Goal: Task Accomplishment & Management: Manage account settings

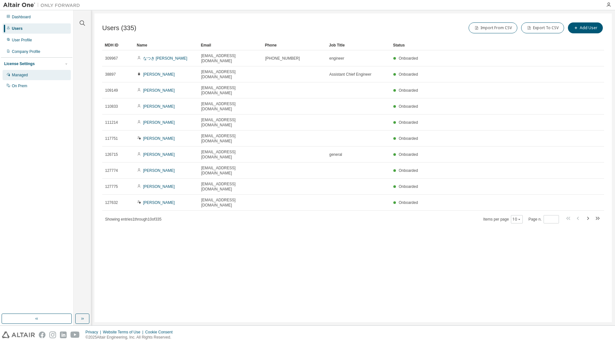
click at [17, 77] on div "Managed" at bounding box center [20, 74] width 16 height 5
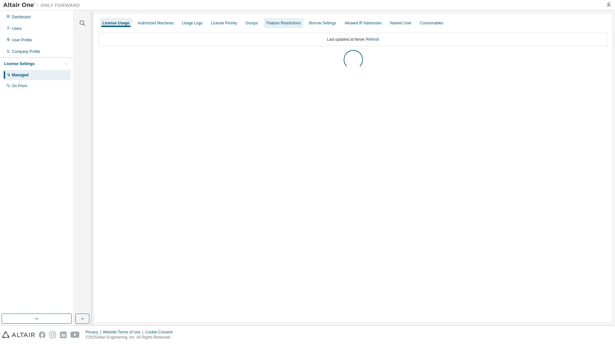
click at [246, 23] on div "Groups" at bounding box center [251, 23] width 12 height 5
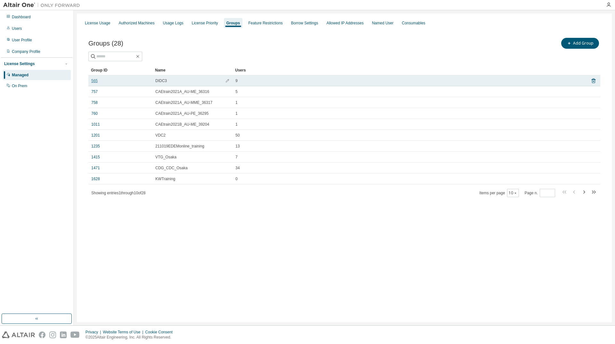
click at [94, 81] on link "565" at bounding box center [94, 80] width 6 height 5
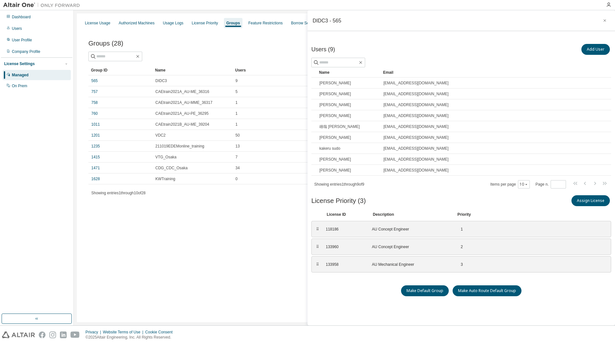
click at [198, 236] on div "License Usage Authorized Machines Usage Logs License Priority Groups Feature Re…" at bounding box center [344, 167] width 535 height 309
click at [604, 19] on icon "button" at bounding box center [605, 20] width 4 height 5
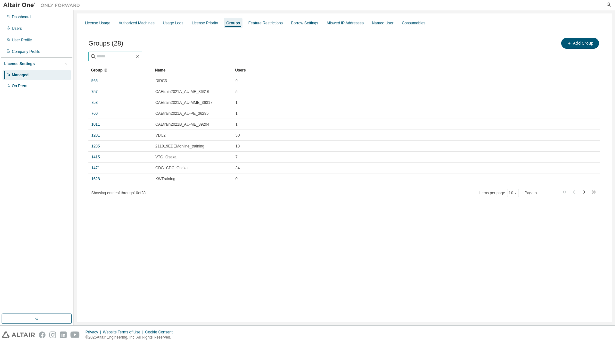
click at [104, 56] on input "text" at bounding box center [115, 56] width 38 height 6
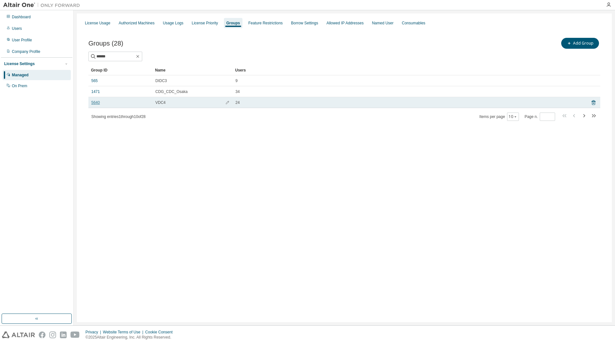
click at [96, 104] on link "5640" at bounding box center [95, 102] width 9 height 5
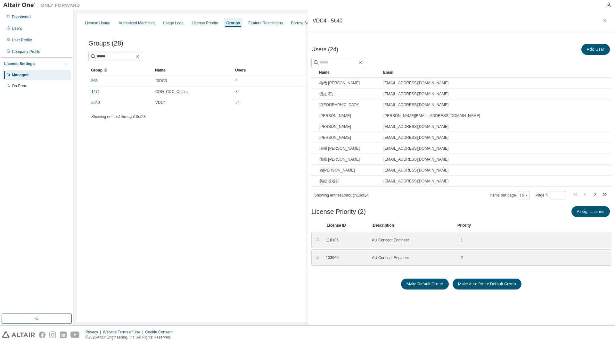
click at [236, 155] on div "License Usage Authorized Machines Usage Logs License Priority Groups Feature Re…" at bounding box center [344, 167] width 535 height 309
click at [606, 20] on icon "button" at bounding box center [605, 20] width 4 height 5
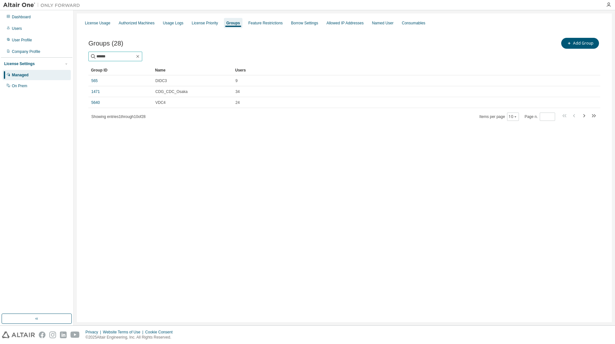
drag, startPoint x: 119, startPoint y: 56, endPoint x: 84, endPoint y: 56, distance: 34.9
click at [84, 56] on div "Groups (28) Add Group ****** Clear Load Save Save As Field Operator Value Selec…" at bounding box center [344, 83] width 527 height 109
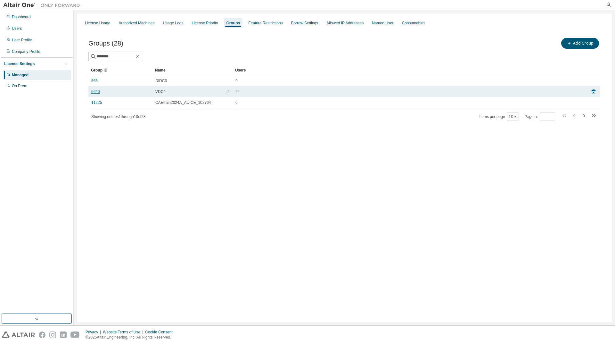
click at [94, 91] on link "5640" at bounding box center [95, 91] width 9 height 5
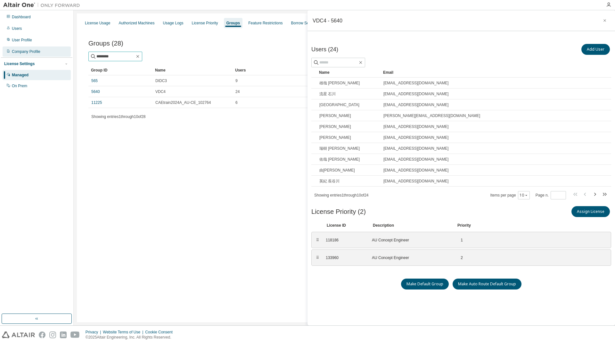
drag, startPoint x: 122, startPoint y: 57, endPoint x: 69, endPoint y: 55, distance: 52.9
click at [69, 55] on div "Dashboard Users User Profile Company Profile License Settings Managed On Prem V…" at bounding box center [307, 167] width 615 height 315
type input "****"
click at [605, 21] on icon "button" at bounding box center [605, 20] width 4 height 5
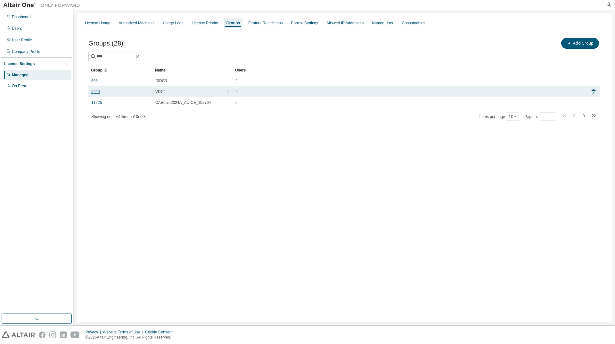
click at [94, 93] on link "5640" at bounding box center [95, 91] width 9 height 5
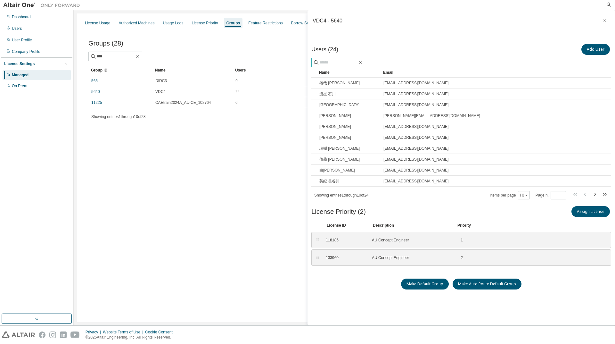
click at [339, 62] on input "text" at bounding box center [338, 62] width 38 height 6
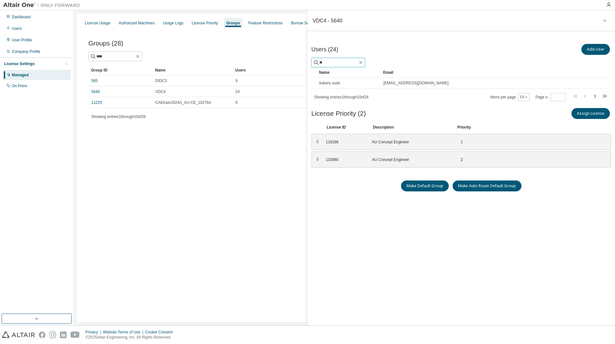
type input "*"
click at [604, 21] on icon "button" at bounding box center [605, 20] width 4 height 5
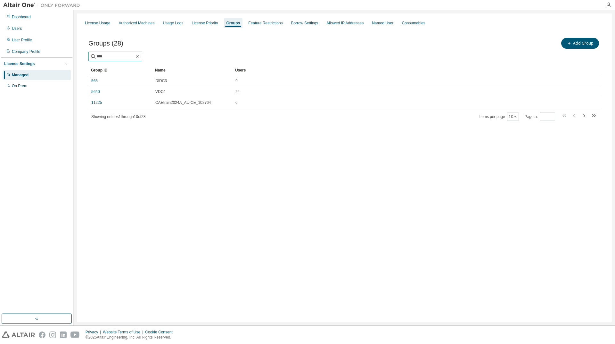
drag, startPoint x: 111, startPoint y: 57, endPoint x: 85, endPoint y: 53, distance: 26.9
click at [85, 53] on div "Groups (28) Add Group **** Clear Load Save Save As Field Operator Value Select …" at bounding box center [344, 83] width 527 height 109
click at [140, 57] on icon "button" at bounding box center [137, 56] width 5 height 5
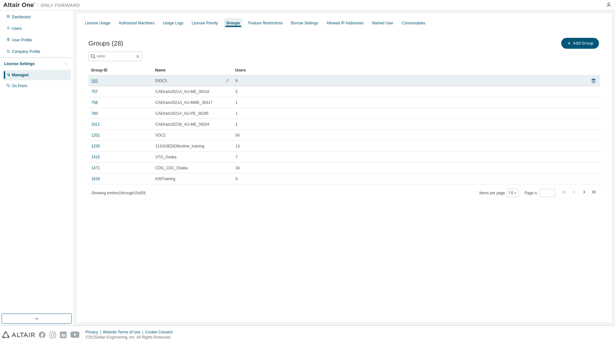
click at [97, 80] on link "565" at bounding box center [94, 80] width 6 height 5
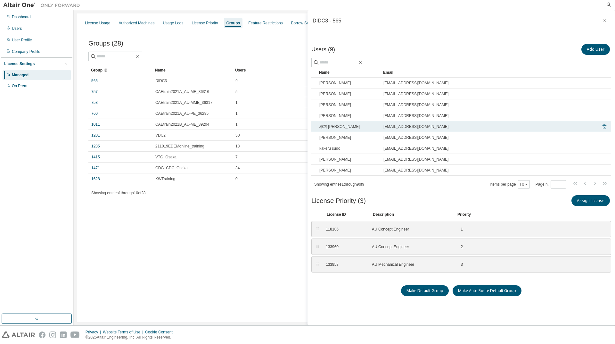
click at [606, 125] on icon at bounding box center [605, 126] width 4 height 5
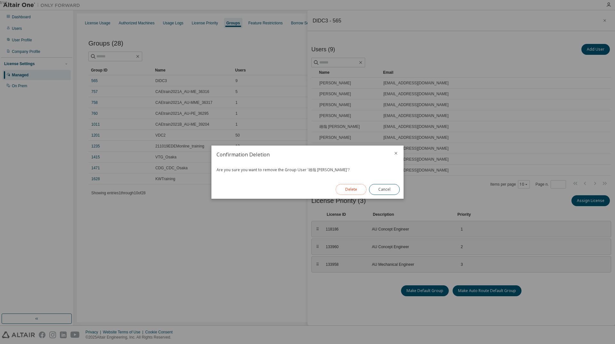
click at [352, 190] on button "Delete" at bounding box center [351, 189] width 31 height 11
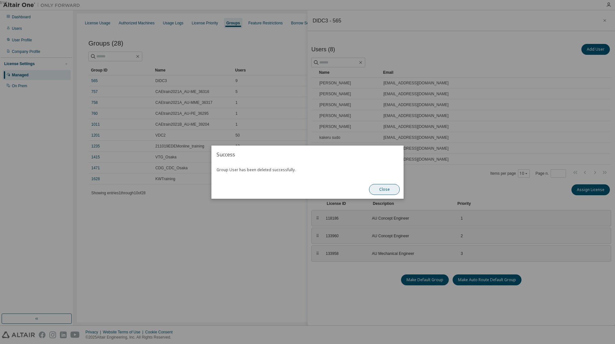
click at [387, 188] on button "Close" at bounding box center [384, 189] width 31 height 11
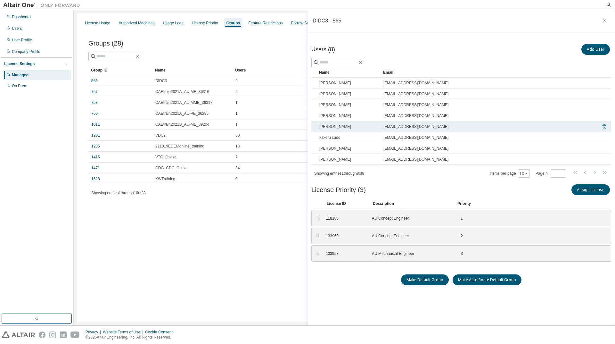
click at [607, 127] on icon at bounding box center [605, 127] width 6 height 8
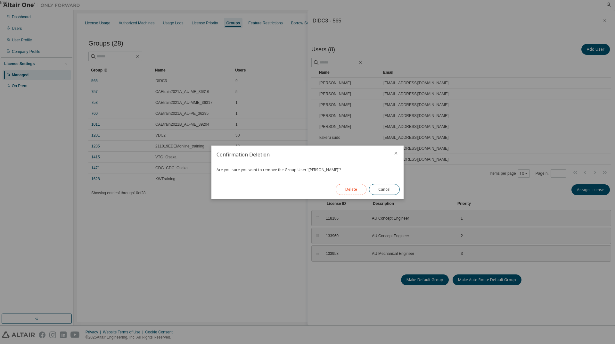
click at [357, 190] on button "Delete" at bounding box center [351, 189] width 31 height 11
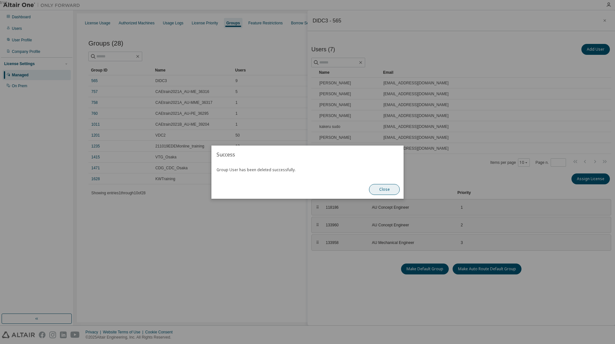
click at [380, 188] on button "Close" at bounding box center [384, 189] width 31 height 11
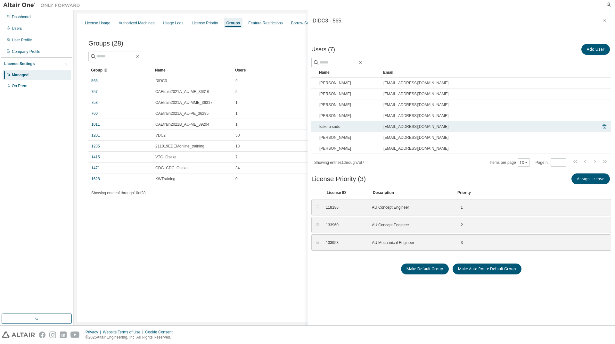
click at [605, 127] on icon at bounding box center [605, 127] width 2 height 2
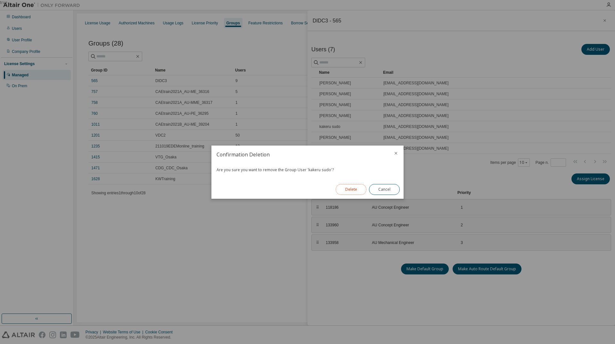
click at [360, 186] on button "Delete" at bounding box center [351, 189] width 31 height 11
click at [377, 190] on button "Close" at bounding box center [384, 189] width 31 height 11
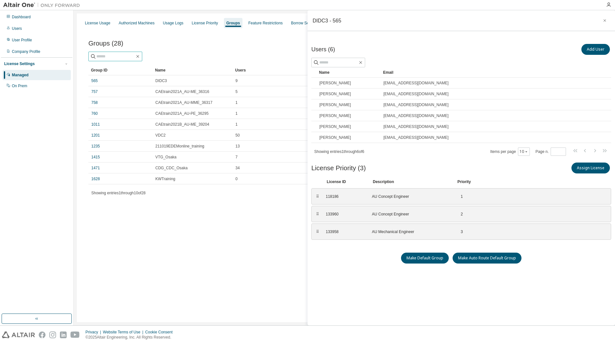
click at [125, 57] on input "text" at bounding box center [115, 56] width 38 height 6
type input "****"
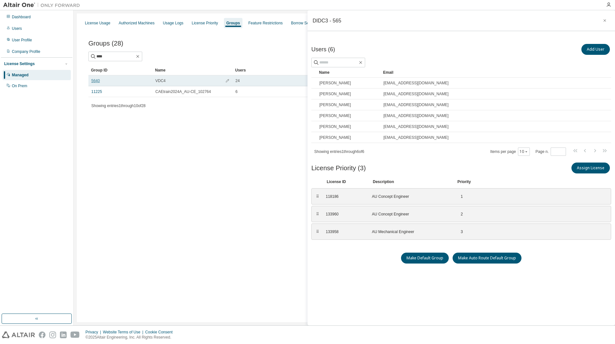
click at [95, 79] on link "5640" at bounding box center [95, 80] width 9 height 5
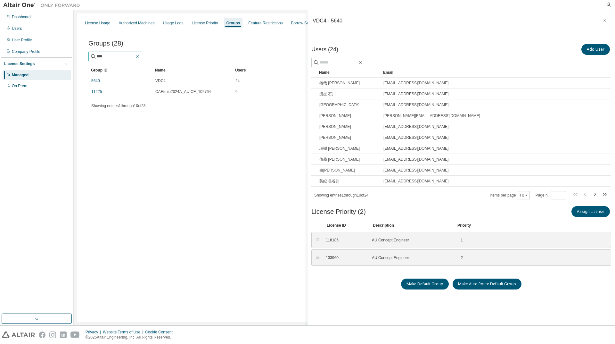
click at [140, 57] on icon "button" at bounding box center [137, 56] width 5 height 5
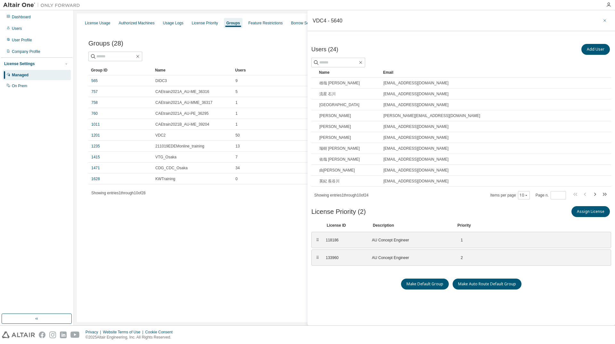
click at [606, 20] on icon "button" at bounding box center [605, 20] width 4 height 5
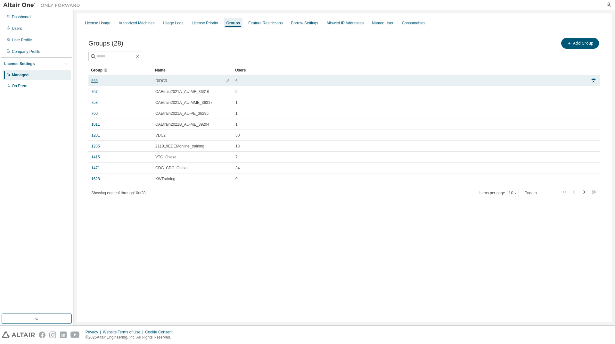
click at [91, 79] on link "565" at bounding box center [94, 80] width 6 height 5
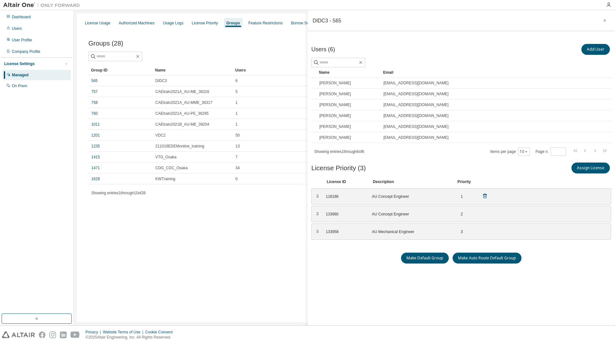
click at [484, 195] on icon at bounding box center [485, 195] width 4 height 5
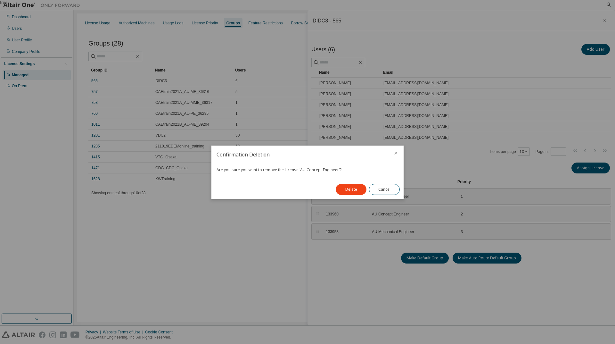
click at [396, 153] on icon "close" at bounding box center [395, 153] width 5 height 5
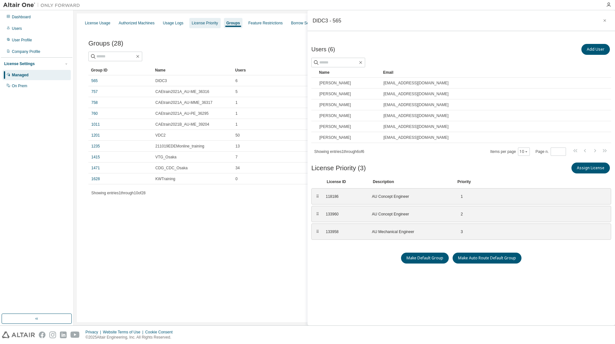
click at [196, 27] on div "License Priority" at bounding box center [204, 23] width 31 height 10
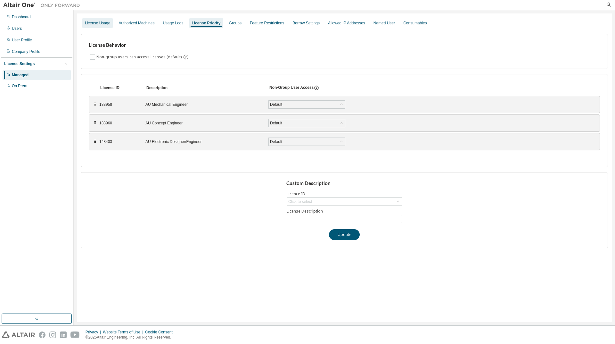
click at [102, 23] on div "License Usage" at bounding box center [97, 23] width 25 height 5
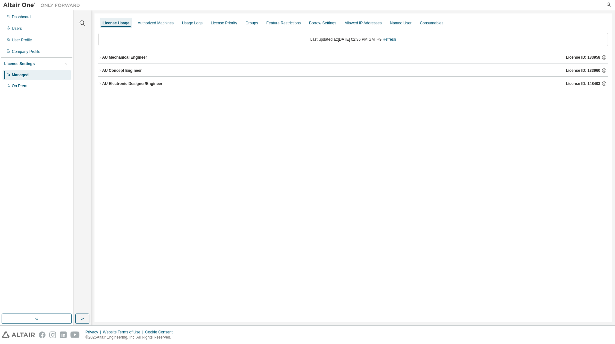
click at [101, 55] on icon "button" at bounding box center [100, 57] width 4 height 4
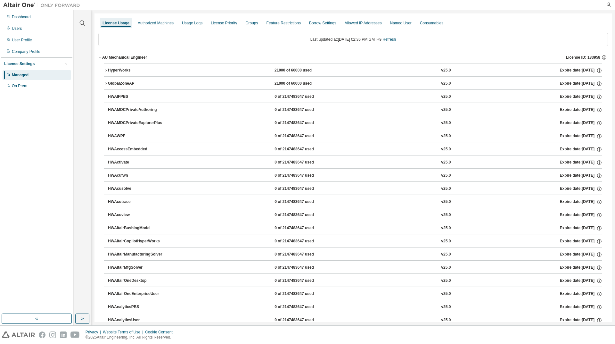
click at [101, 55] on icon "button" at bounding box center [100, 57] width 4 height 4
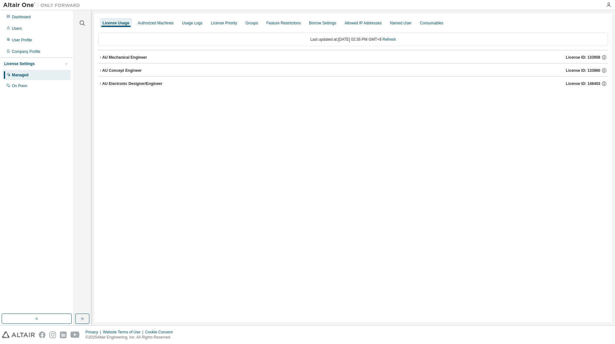
click at [101, 59] on icon "button" at bounding box center [100, 57] width 4 height 4
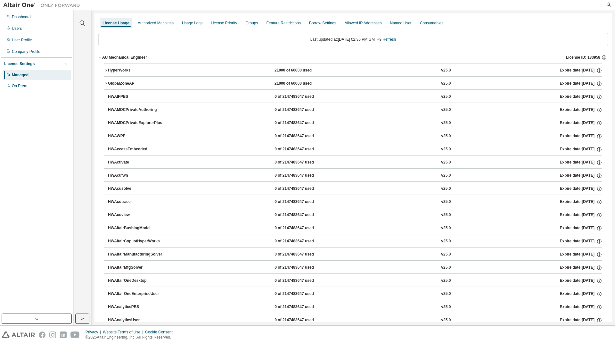
click at [106, 70] on icon "button" at bounding box center [106, 71] width 4 height 4
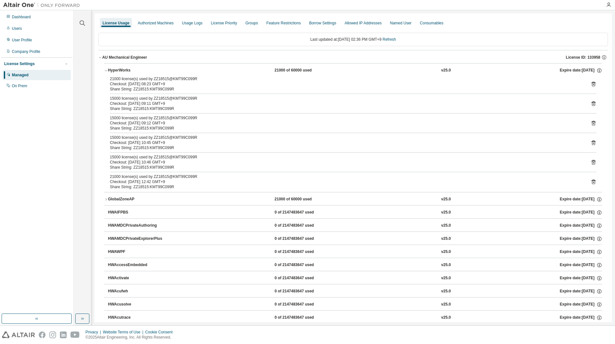
click at [106, 70] on icon "button" at bounding box center [106, 71] width 4 height 4
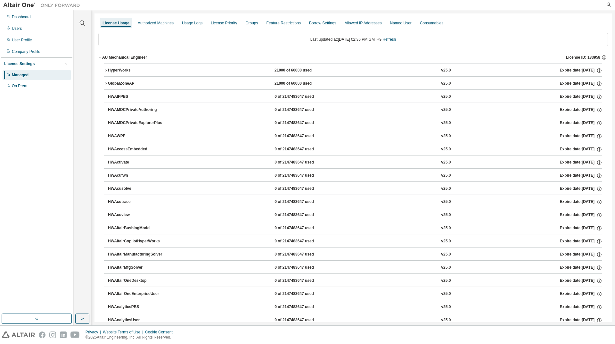
click at [103, 56] on div "AU Mechanical Engineer" at bounding box center [124, 57] width 45 height 5
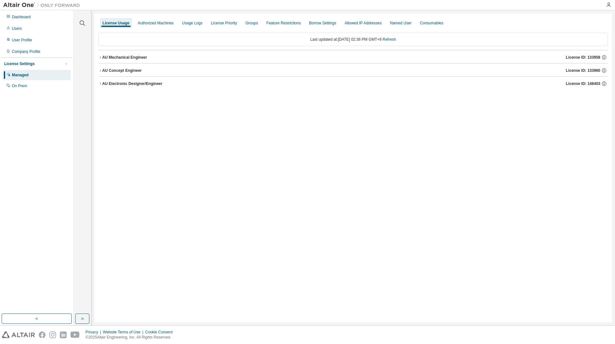
click at [100, 69] on icon "button" at bounding box center [100, 71] width 4 height 4
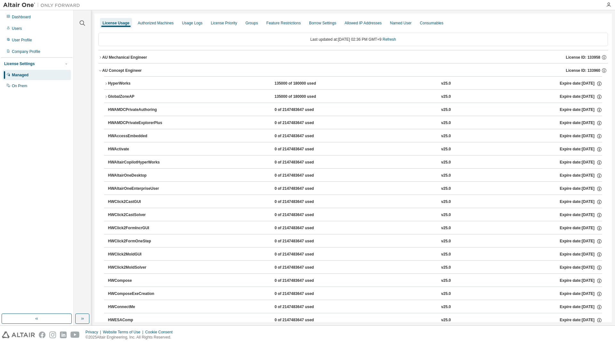
click at [108, 83] on icon "button" at bounding box center [106, 84] width 4 height 4
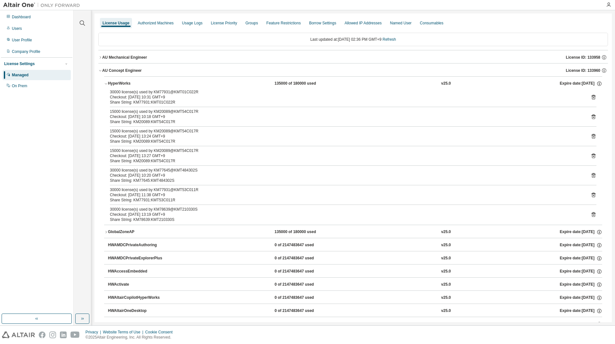
click at [106, 84] on icon "button" at bounding box center [106, 84] width 4 height 4
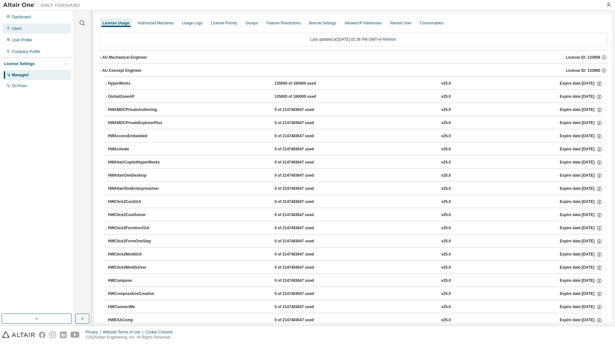
click at [35, 31] on div "Users" at bounding box center [37, 28] width 68 height 10
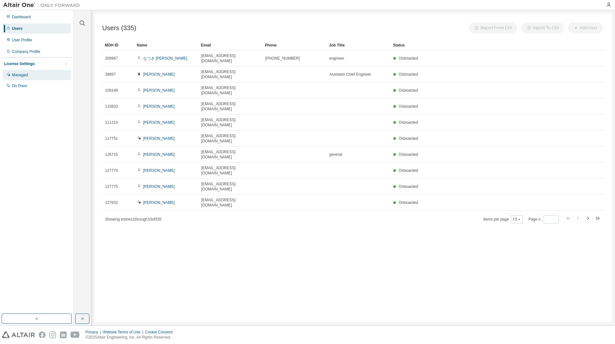
click at [43, 72] on div "Managed" at bounding box center [37, 75] width 68 height 10
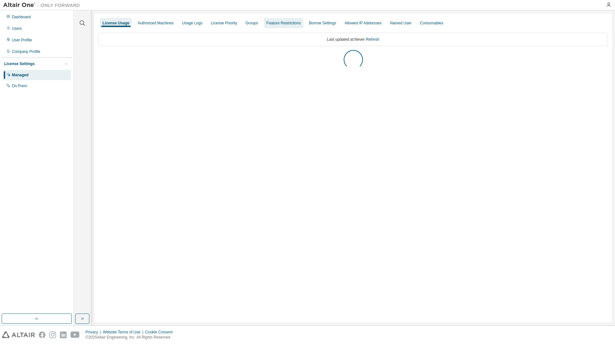
click at [246, 24] on div "Groups" at bounding box center [251, 23] width 12 height 5
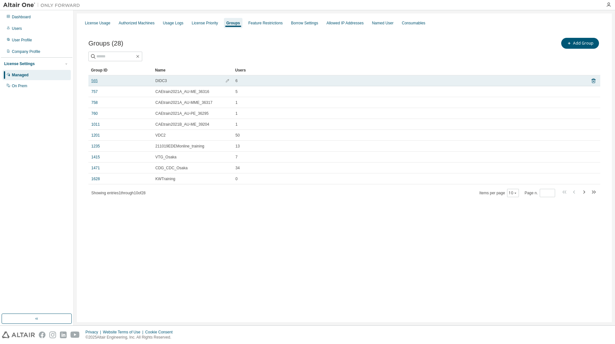
click at [93, 81] on link "565" at bounding box center [94, 80] width 6 height 5
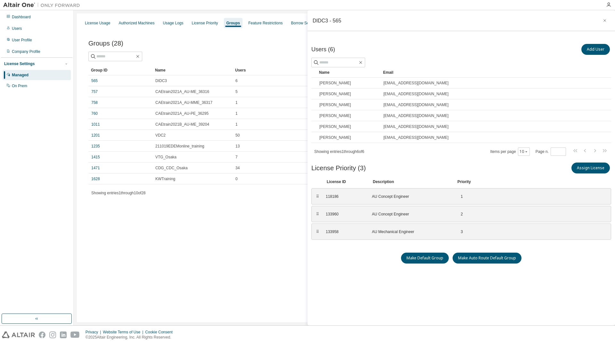
click at [230, 252] on div "License Usage Authorized Machines Usage Logs License Priority Groups Feature Re…" at bounding box center [344, 167] width 535 height 309
click at [153, 223] on div "License Usage Authorized Machines Usage Logs License Priority Groups Feature Re…" at bounding box center [344, 167] width 535 height 309
click at [606, 17] on button "button" at bounding box center [605, 20] width 10 height 10
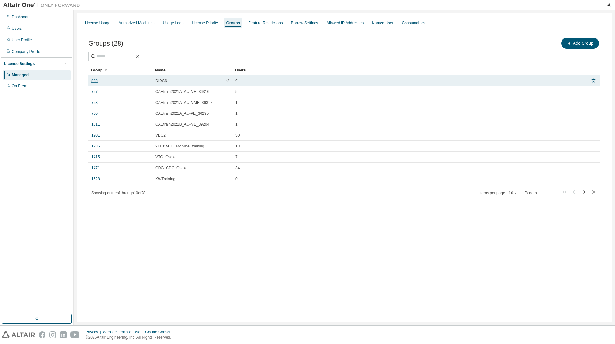
click at [95, 81] on link "565" at bounding box center [94, 80] width 6 height 5
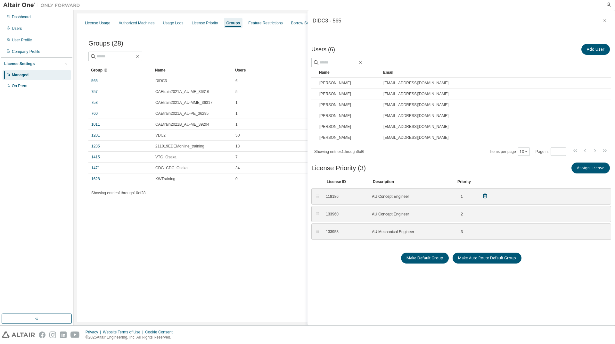
click at [485, 197] on icon at bounding box center [485, 196] width 6 height 6
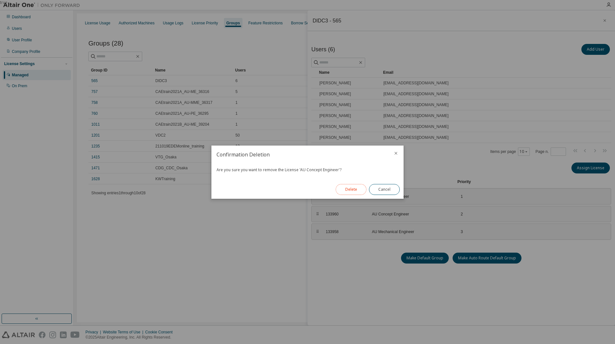
click at [343, 188] on button "Delete" at bounding box center [351, 189] width 31 height 11
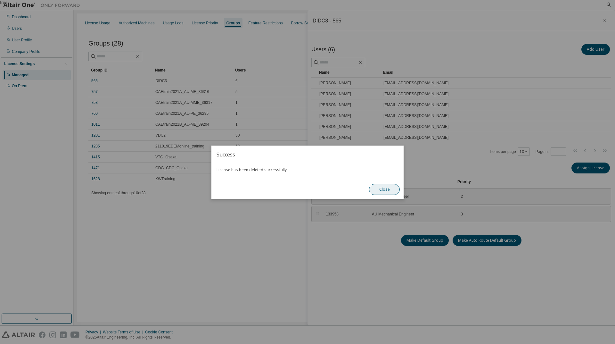
click at [381, 193] on button "Close" at bounding box center [384, 189] width 31 height 11
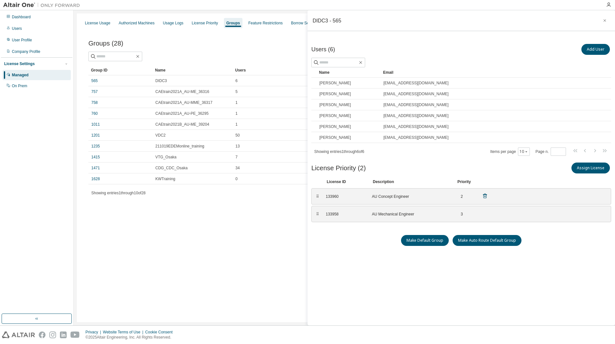
click at [486, 195] on icon at bounding box center [485, 196] width 6 height 6
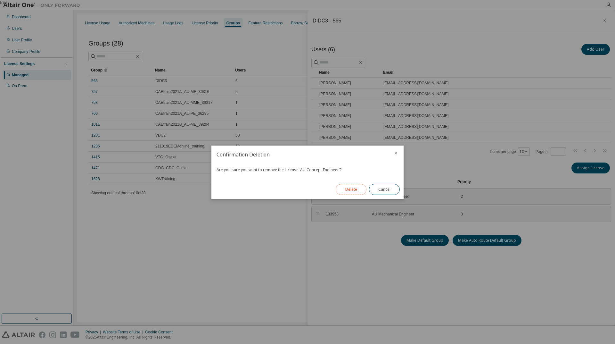
click at [356, 187] on button "Delete" at bounding box center [351, 189] width 31 height 11
click at [377, 187] on button "Close" at bounding box center [384, 189] width 31 height 11
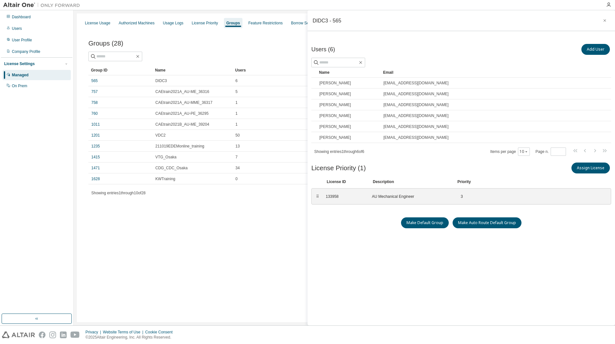
click at [375, 226] on div "Make Default Group Make Auto Route Default Group" at bounding box center [461, 222] width 300 height 11
click at [95, 90] on link "757" at bounding box center [94, 91] width 6 height 5
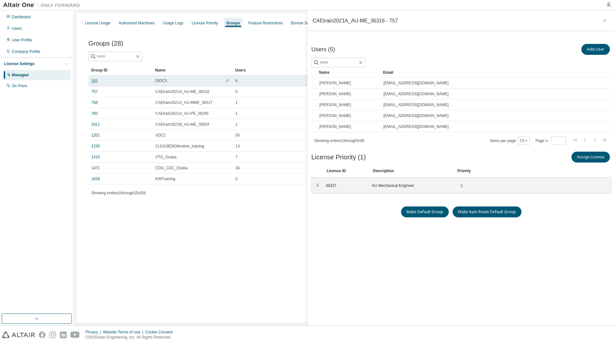
click at [95, 81] on link "565" at bounding box center [94, 80] width 6 height 5
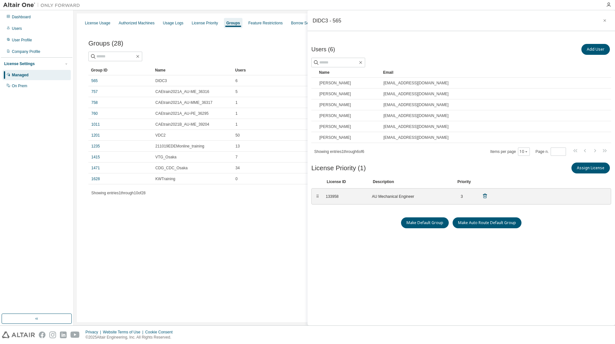
drag, startPoint x: 547, startPoint y: 199, endPoint x: 557, endPoint y: 198, distance: 10.0
click at [557, 198] on div "⠿ 133958 AU Mechanical Engineer 3" at bounding box center [461, 196] width 300 height 16
drag, startPoint x: 561, startPoint y: 196, endPoint x: 561, endPoint y: 202, distance: 6.1
click at [561, 202] on div "⠿ 133958 AU Mechanical Engineer 3" at bounding box center [461, 196] width 300 height 16
drag, startPoint x: 345, startPoint y: 198, endPoint x: 345, endPoint y: 202, distance: 4.2
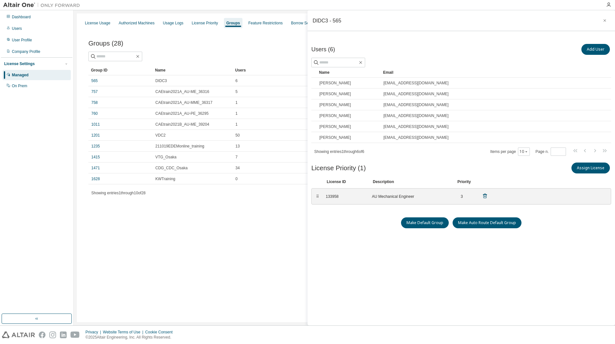
click at [345, 202] on div "⠿ 133958 AU Mechanical Engineer 3" at bounding box center [461, 196] width 300 height 16
drag, startPoint x: 317, startPoint y: 198, endPoint x: 319, endPoint y: 205, distance: 7.7
click at [319, 205] on div "⠿" at bounding box center [320, 203] width 4 height 5
click at [325, 217] on div "Users (6) Add User Clear Load Save Save As Field Operator Value Select filter S…" at bounding box center [461, 180] width 300 height 275
click at [102, 22] on div "License Usage" at bounding box center [97, 23] width 25 height 5
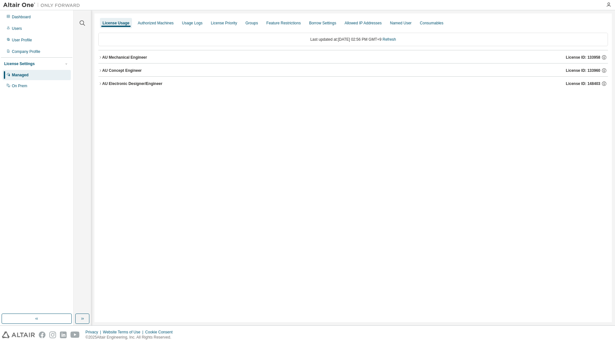
click at [101, 56] on icon "button" at bounding box center [100, 57] width 4 height 4
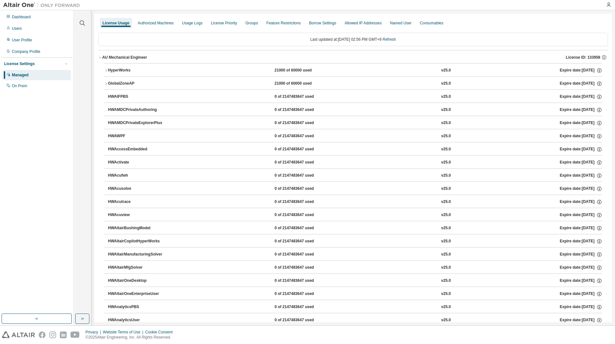
click at [108, 72] on div "HyperWorks" at bounding box center [137, 71] width 58 height 6
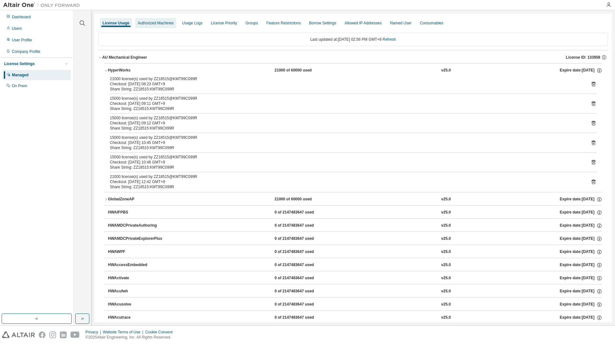
click at [143, 27] on div "Authorized Machines" at bounding box center [155, 23] width 41 height 10
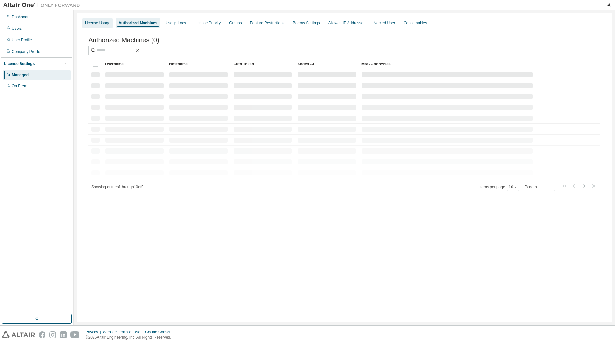
click at [104, 24] on div "License Usage" at bounding box center [97, 23] width 25 height 5
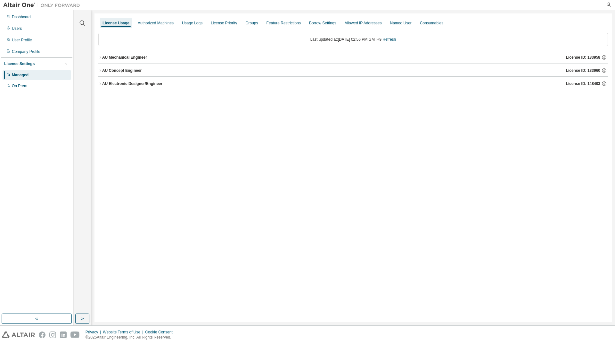
click at [102, 57] on icon "button" at bounding box center [100, 57] width 4 height 4
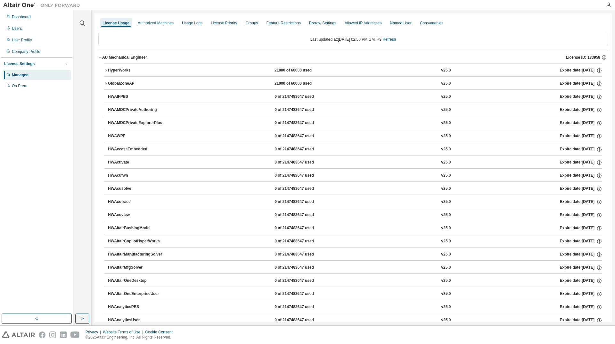
click at [101, 57] on icon "button" at bounding box center [100, 57] width 4 height 4
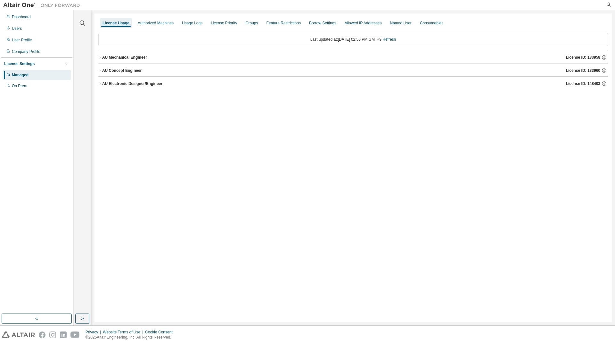
click at [257, 26] on div "License Usage Authorized Machines Usage Logs License Priority Groups Feature Re…" at bounding box center [353, 23] width 510 height 12
click at [254, 24] on div "Groups" at bounding box center [252, 23] width 18 height 10
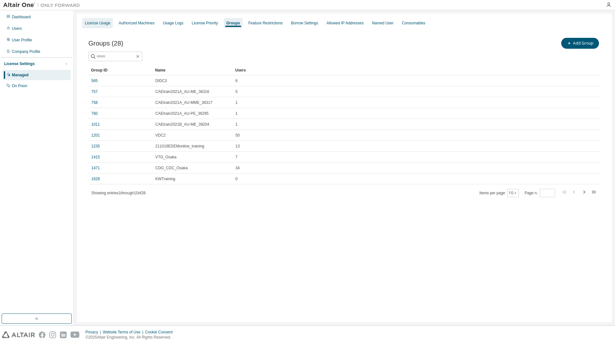
click at [89, 25] on div "License Usage" at bounding box center [97, 23] width 25 height 5
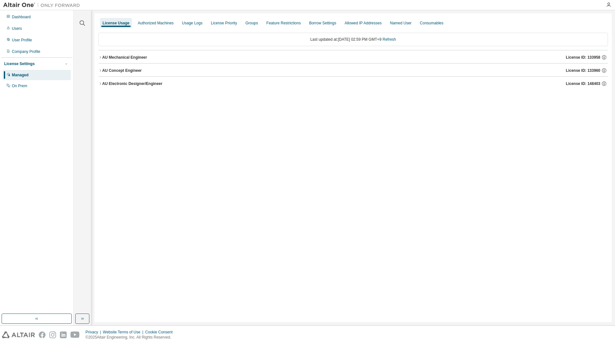
click at [99, 59] on icon "button" at bounding box center [100, 57] width 4 height 4
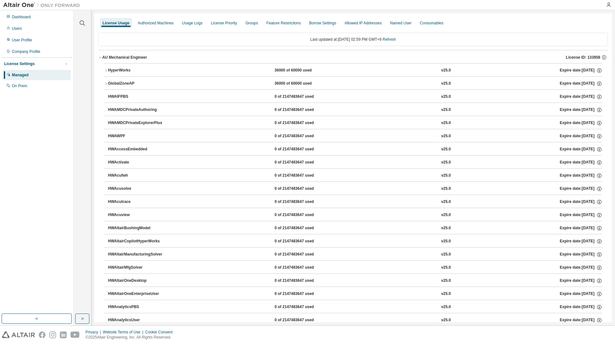
click at [99, 59] on icon "button" at bounding box center [100, 57] width 4 height 4
